Goal: Task Accomplishment & Management: Use online tool/utility

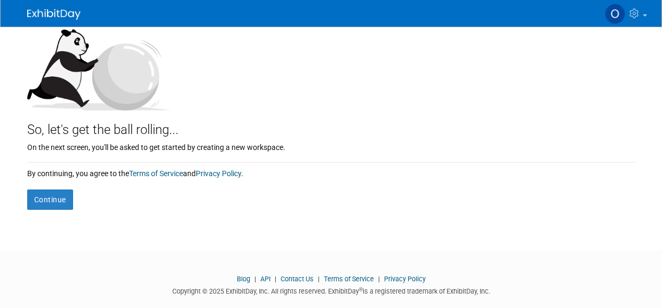
scroll to position [132, 0]
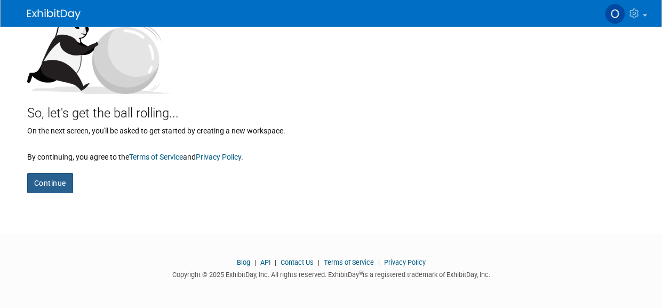
click at [47, 181] on button "Continue" at bounding box center [50, 183] width 46 height 20
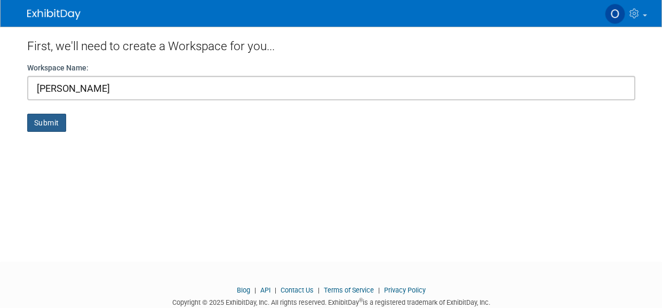
type input "[PERSON_NAME]"
click at [45, 123] on button "Submit" at bounding box center [46, 123] width 39 height 18
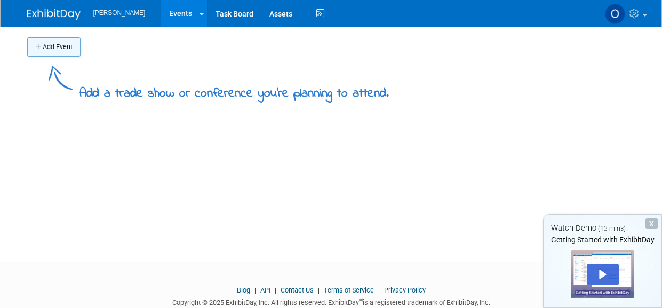
click at [65, 51] on button "Add Event" at bounding box center [53, 46] width 53 height 19
